Goal: Browse casually: Explore the website without a specific task or goal

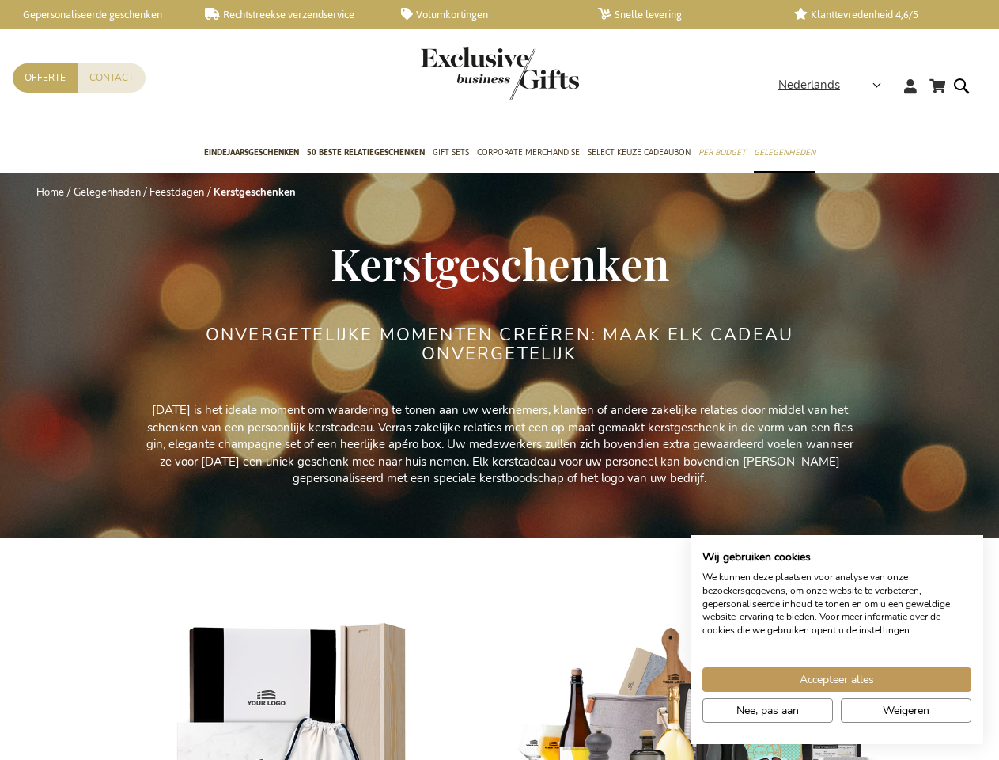
click at [499, 380] on div "ONVERGETELIJKE MOMENTEN CREËREN: MAAK ELK CADEAU ONVERGETELIJK" at bounding box center [499, 363] width 593 height 77
click at [835, 85] on span "Nederlands" at bounding box center [810, 85] width 62 height 18
click at [837, 679] on span "Accepteer alles" at bounding box center [837, 679] width 74 height 17
click at [767, 710] on span "Nee, pas aan" at bounding box center [768, 710] width 63 height 17
